Goal: Transaction & Acquisition: Purchase product/service

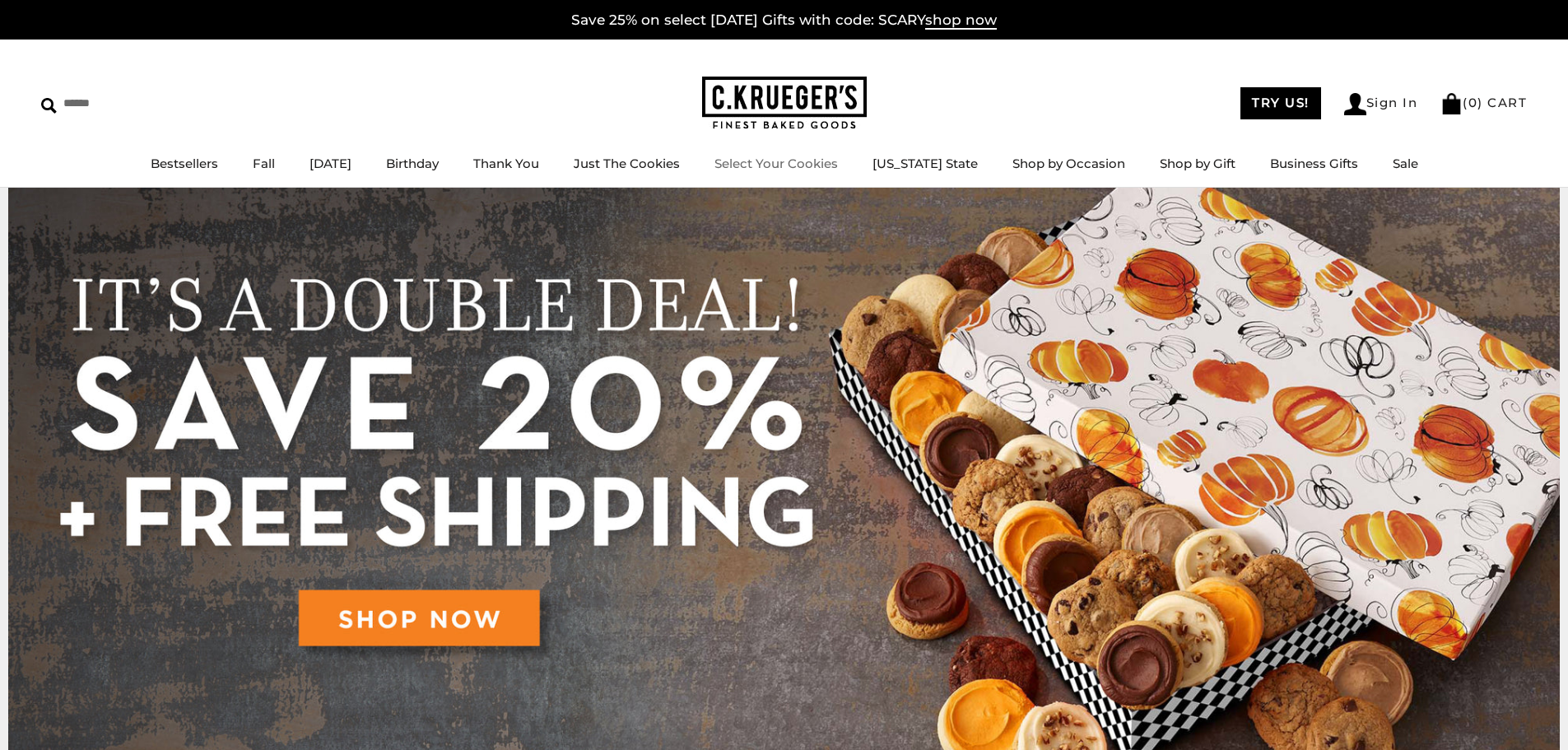
click at [803, 169] on link "Select Your Cookies" at bounding box center [777, 163] width 124 height 16
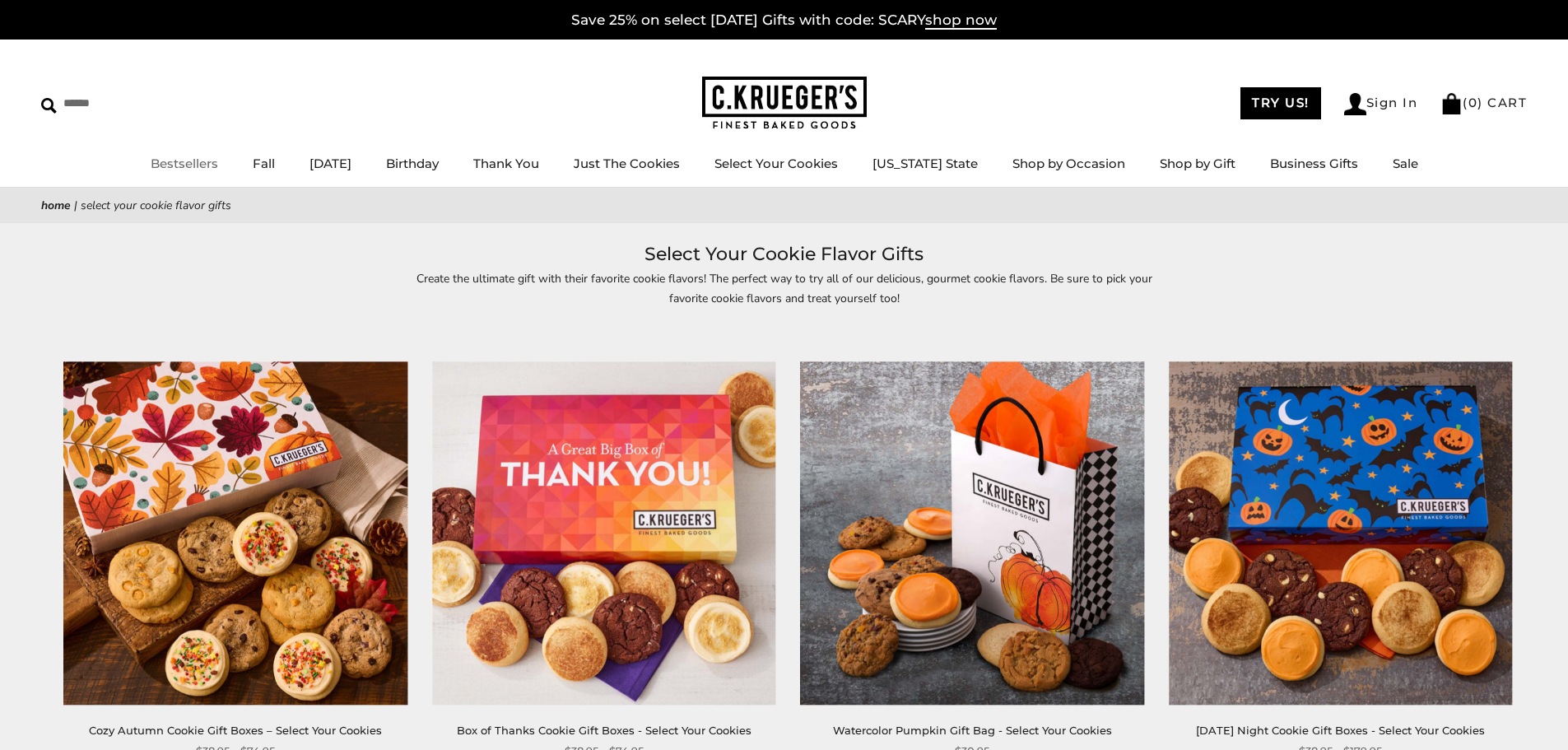
click at [190, 163] on link "Bestsellers" at bounding box center [184, 163] width 67 height 16
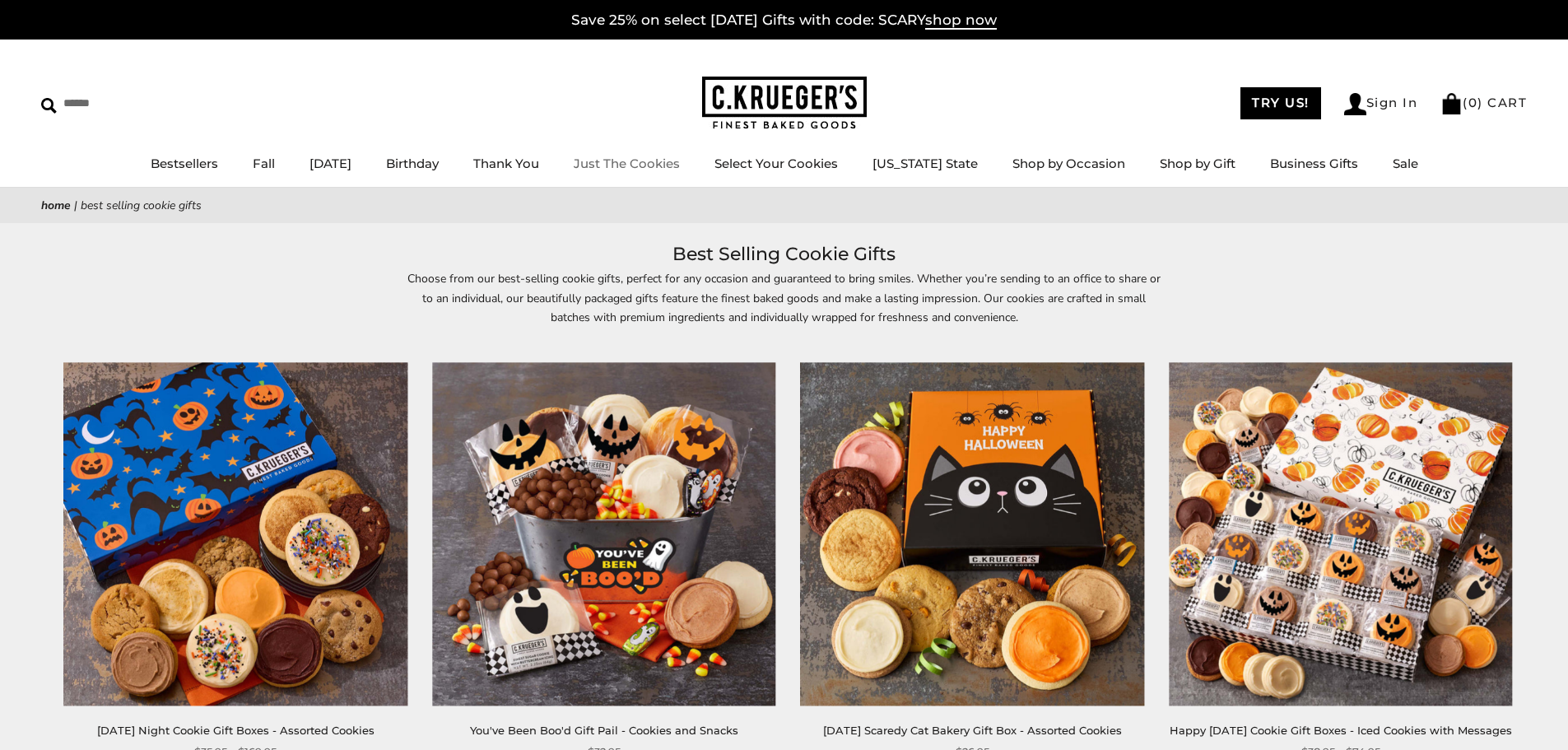
click at [652, 161] on link "Just The Cookies" at bounding box center [627, 163] width 106 height 16
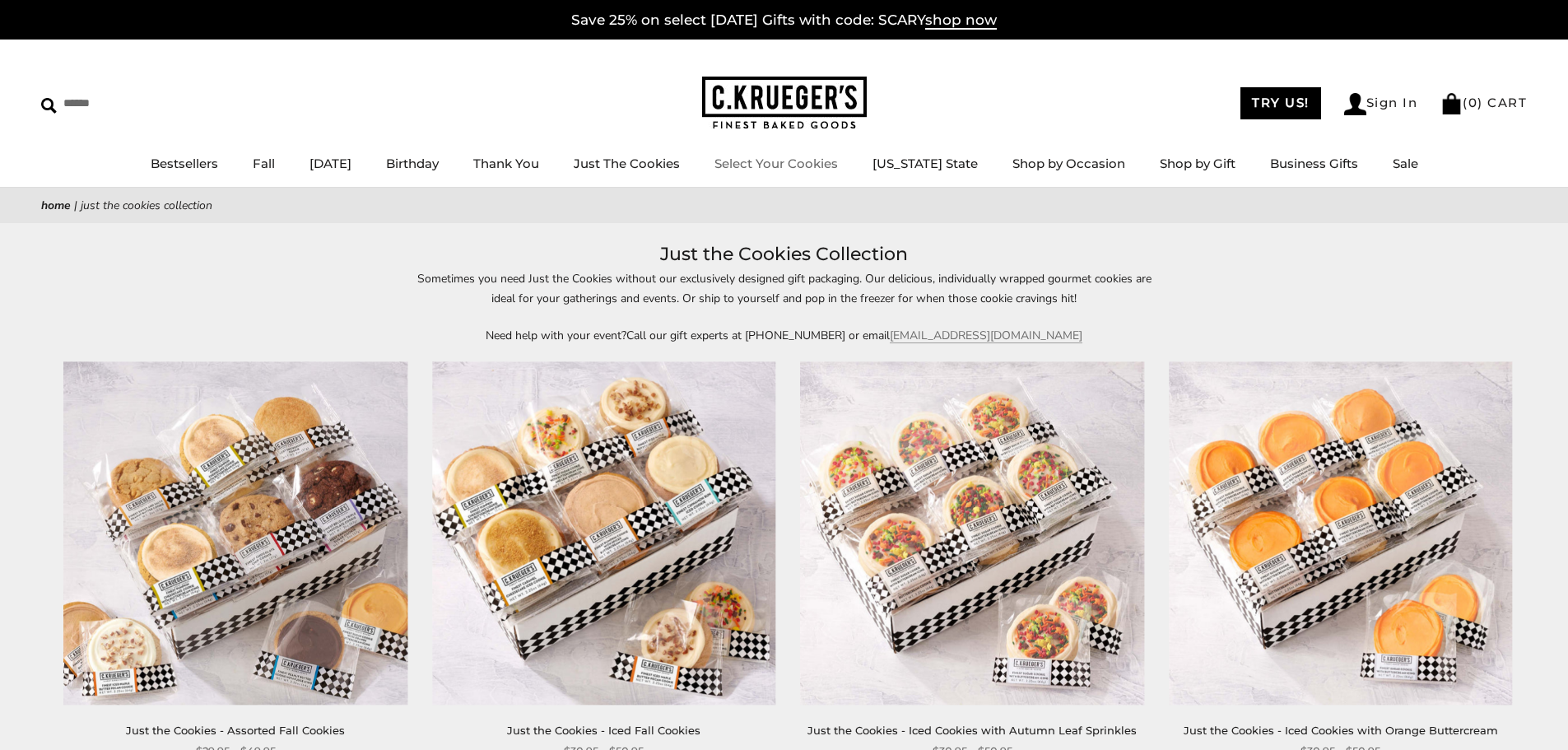
click at [803, 162] on link "Select Your Cookies" at bounding box center [777, 163] width 124 height 16
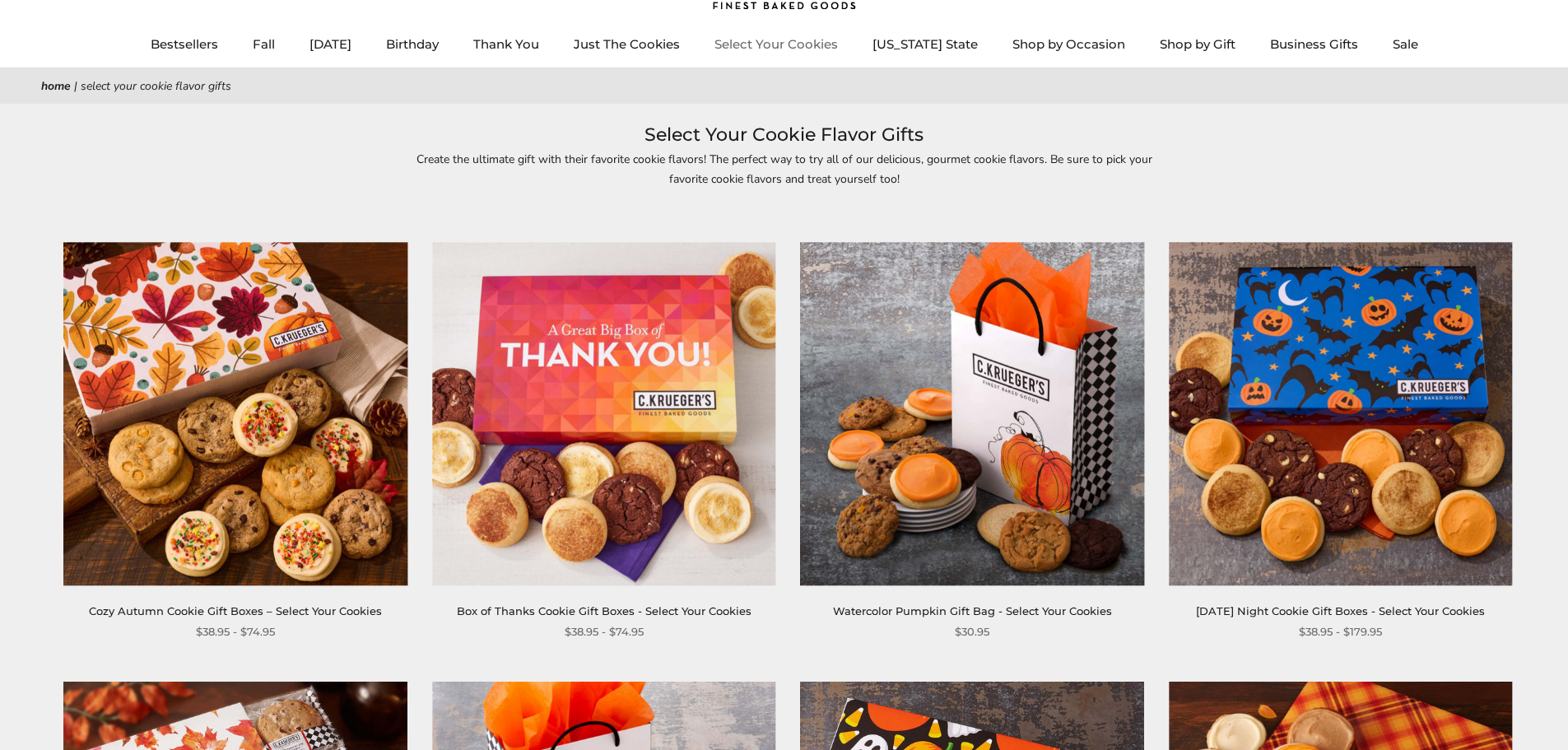
scroll to position [165, 0]
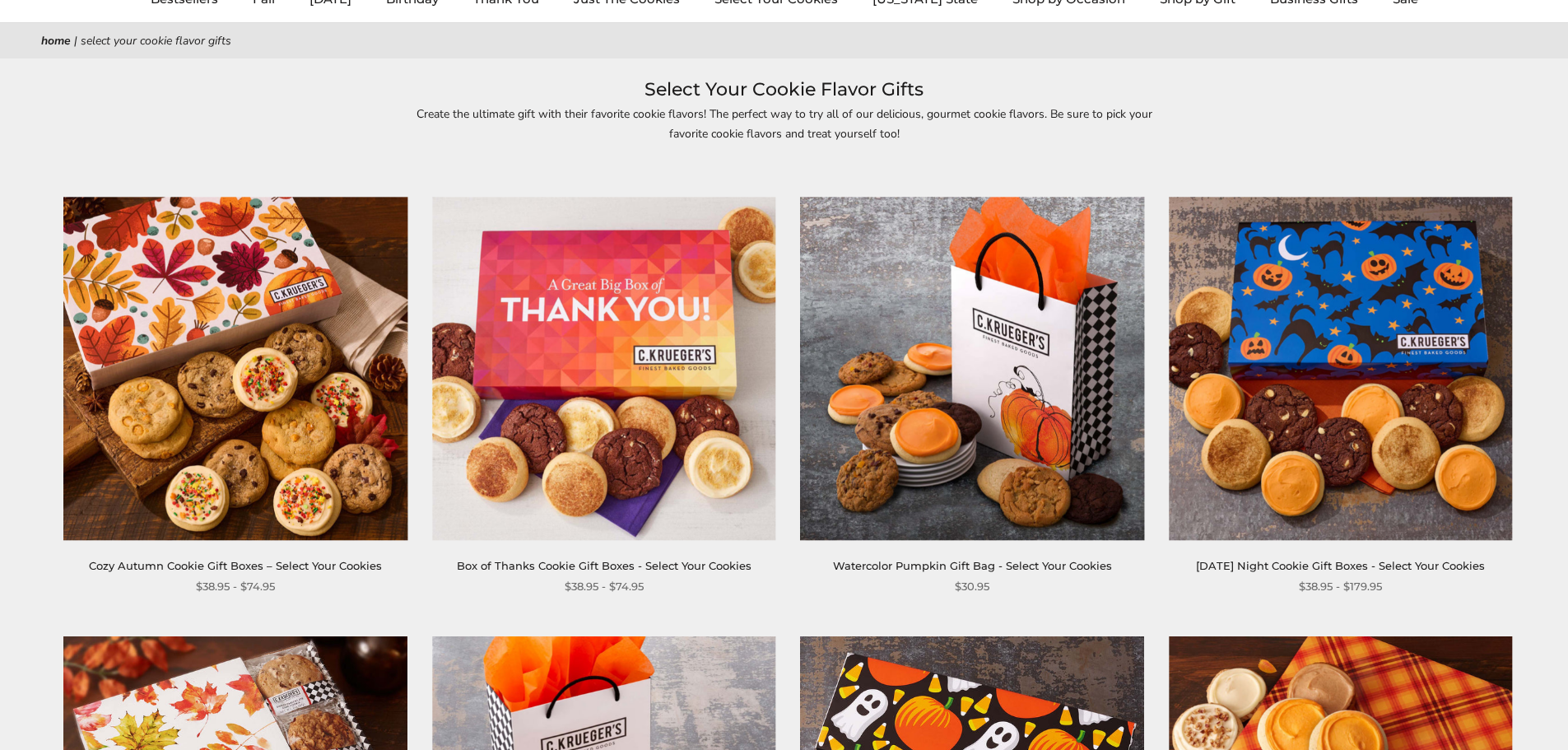
click at [190, 564] on link "Cozy Autumn Cookie Gift Boxes – Select Your Cookies" at bounding box center [235, 566] width 293 height 13
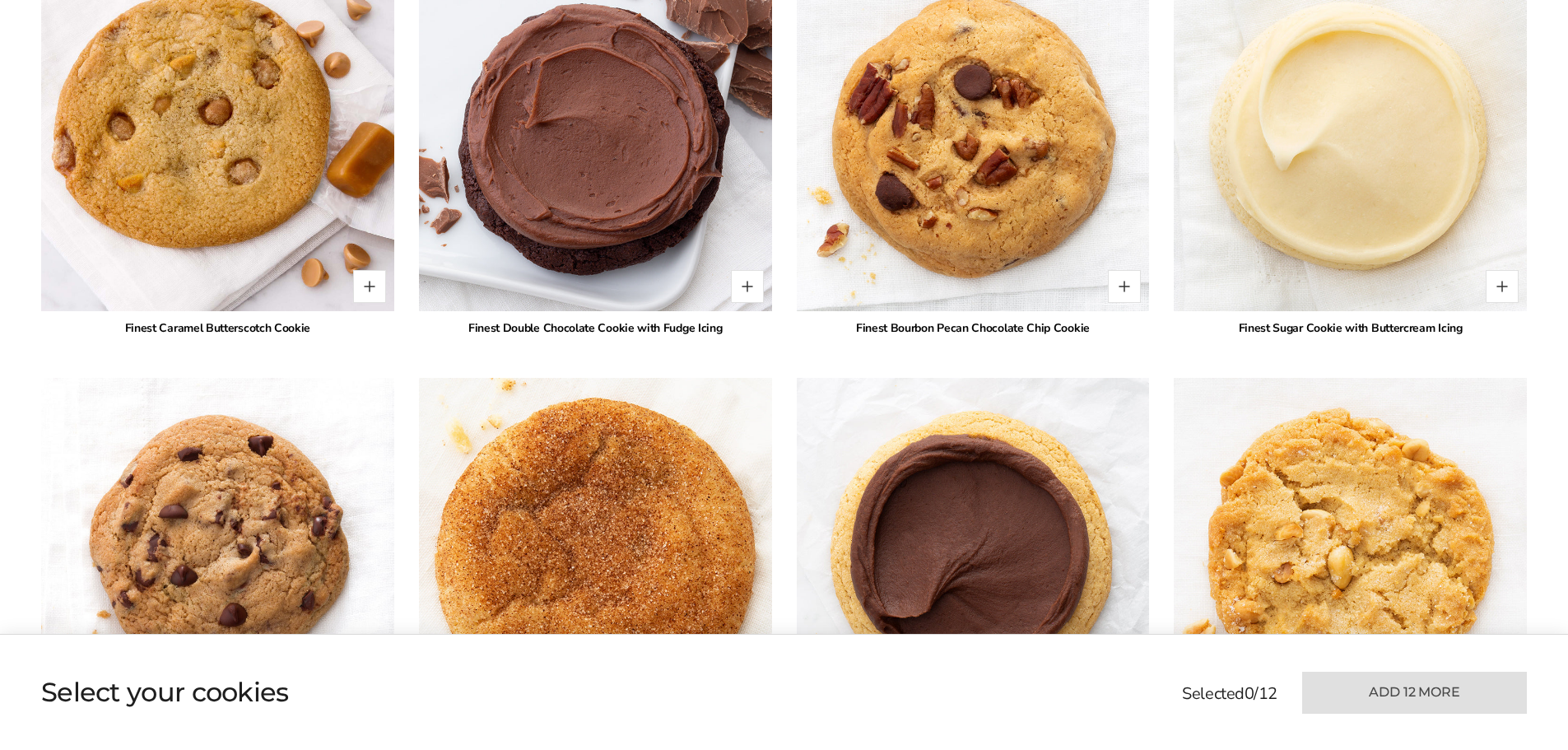
scroll to position [1729, 0]
